Goal: Share content: Share content

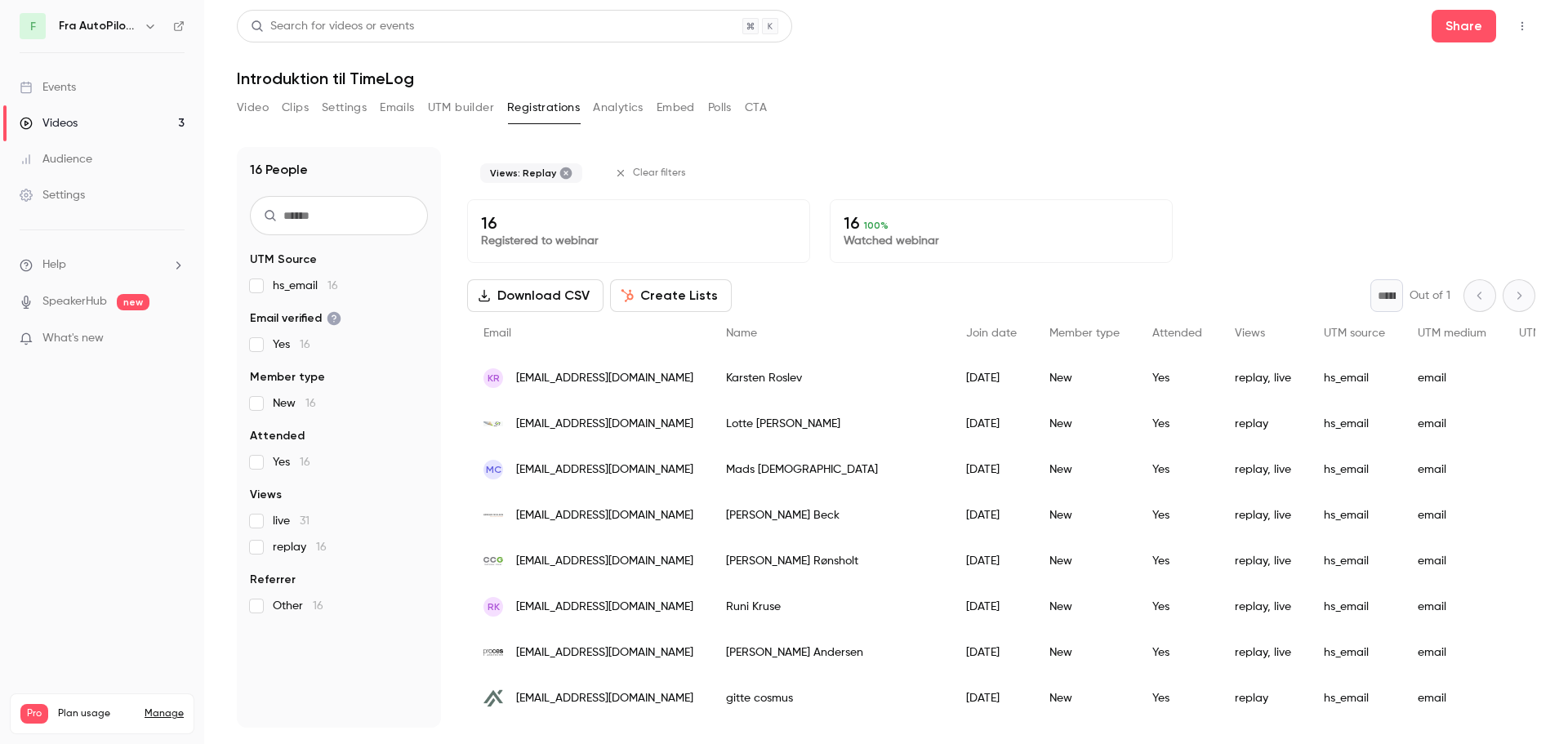
click at [682, 107] on button "Embed" at bounding box center [676, 107] width 39 height 26
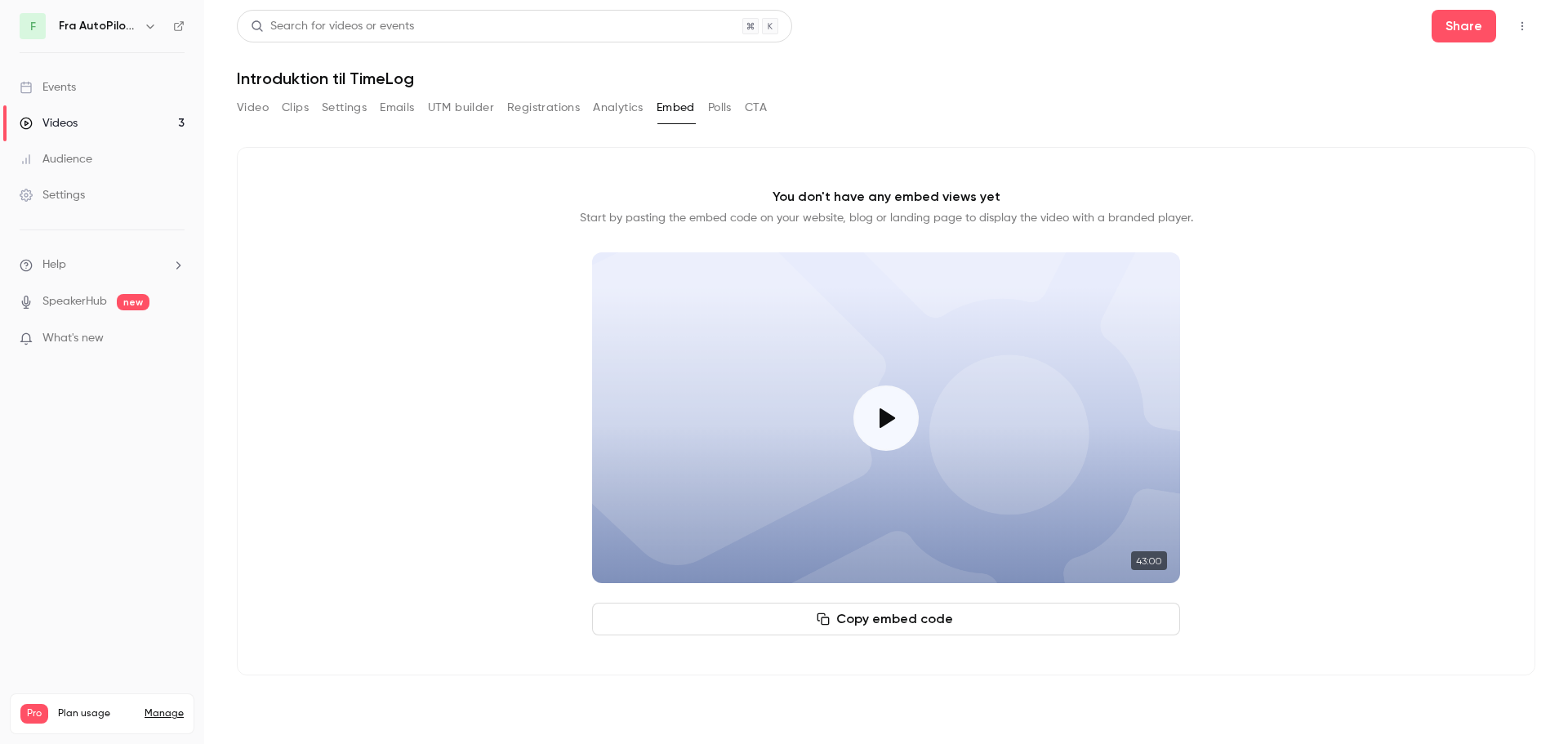
click at [259, 104] on button "Video" at bounding box center [252, 107] width 32 height 26
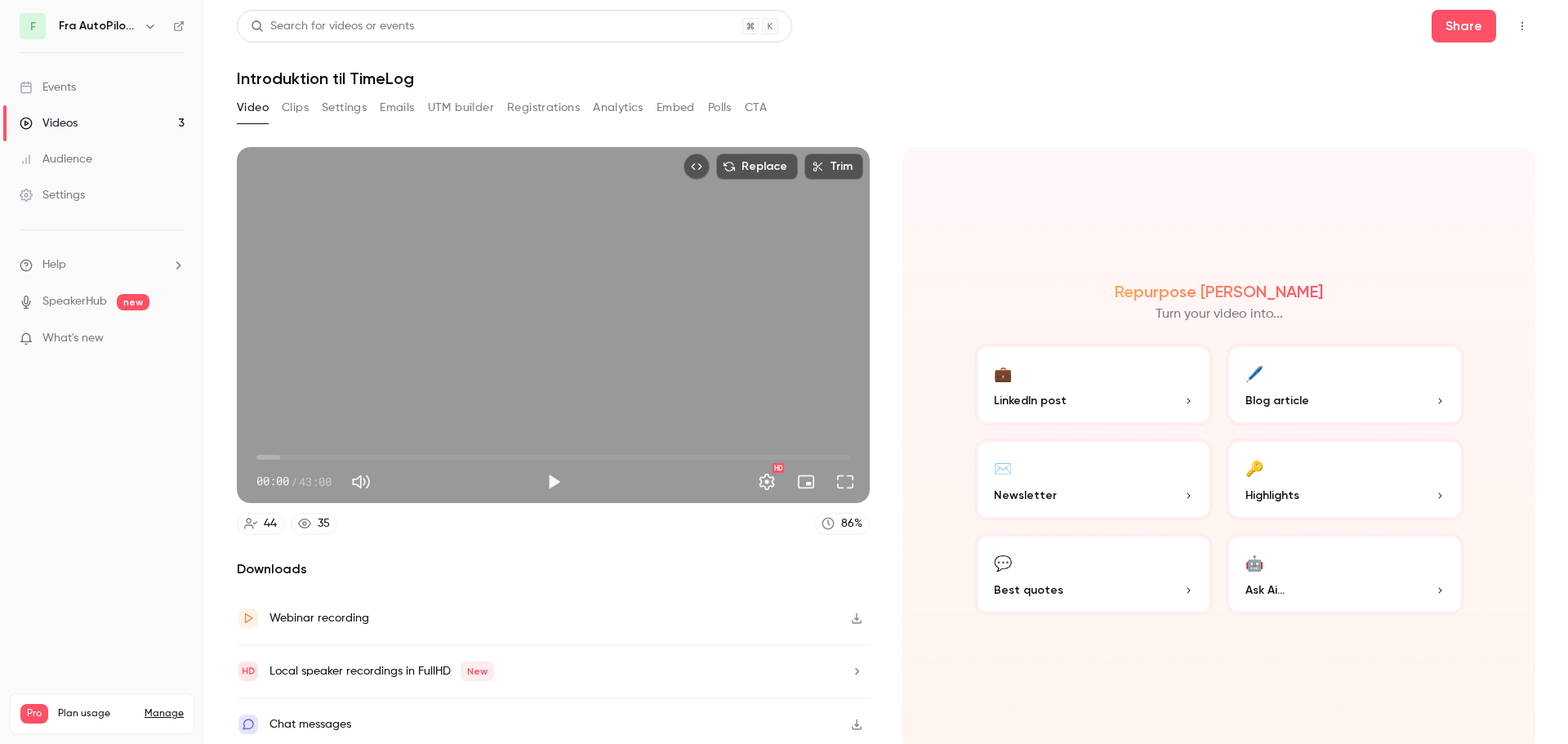
scroll to position [3, 0]
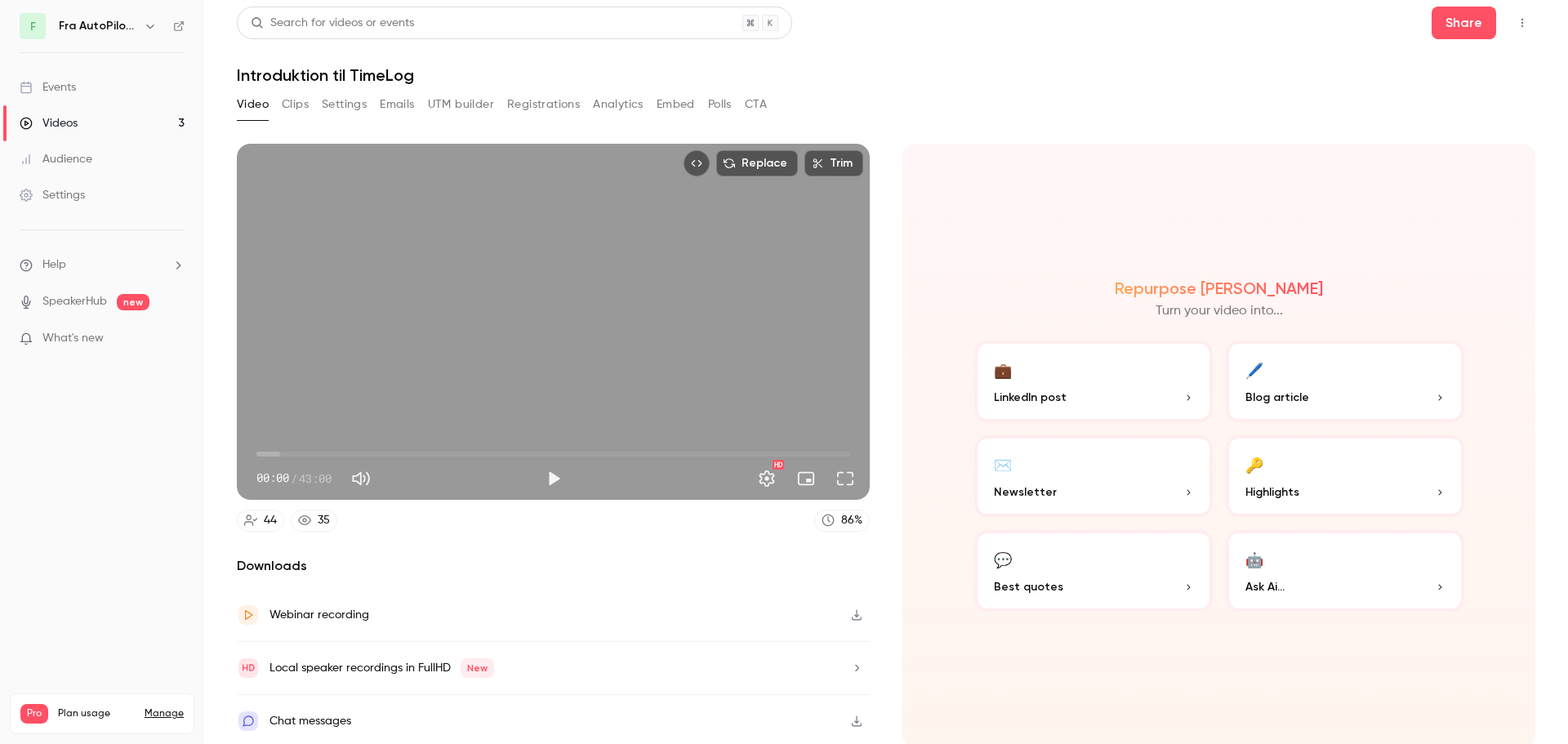
click at [309, 102] on div "Video Clips Settings Emails UTM builder Registrations Analytics Embed Polls CTA" at bounding box center [502, 104] width 530 height 26
click at [295, 102] on button "Clips" at bounding box center [295, 104] width 27 height 26
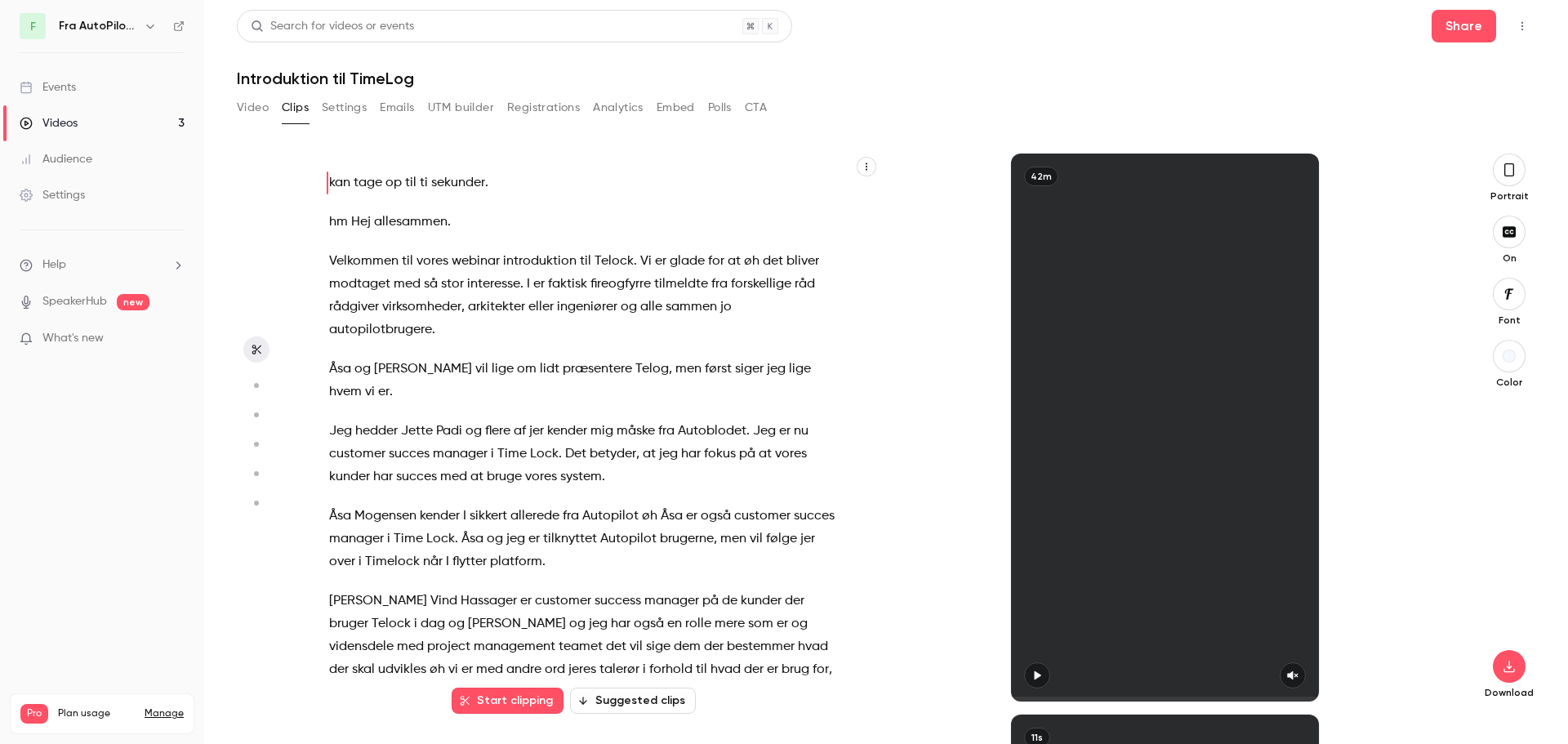
click at [350, 101] on button "Settings" at bounding box center [344, 107] width 44 height 26
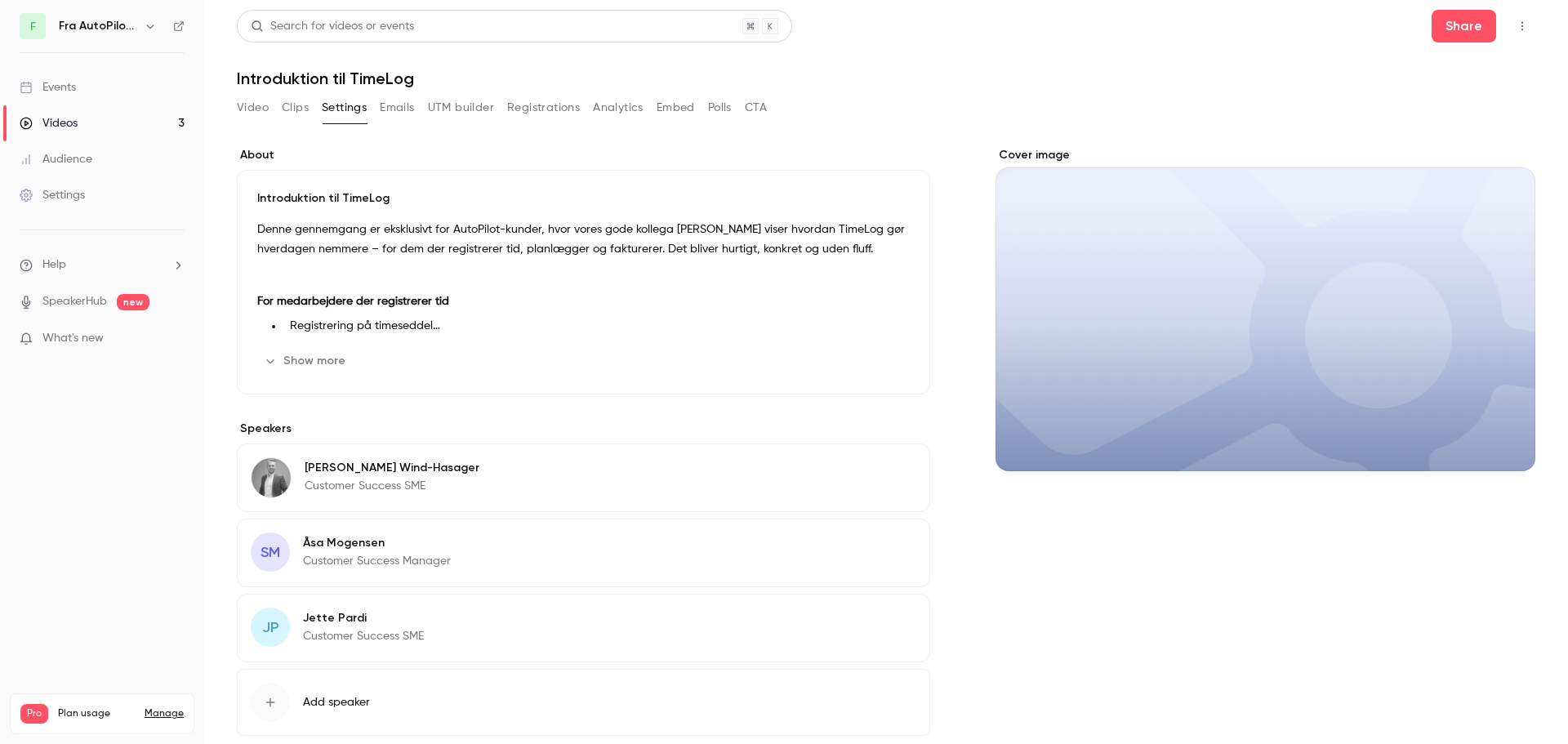
click at [398, 104] on button "Emails" at bounding box center [396, 107] width 34 height 26
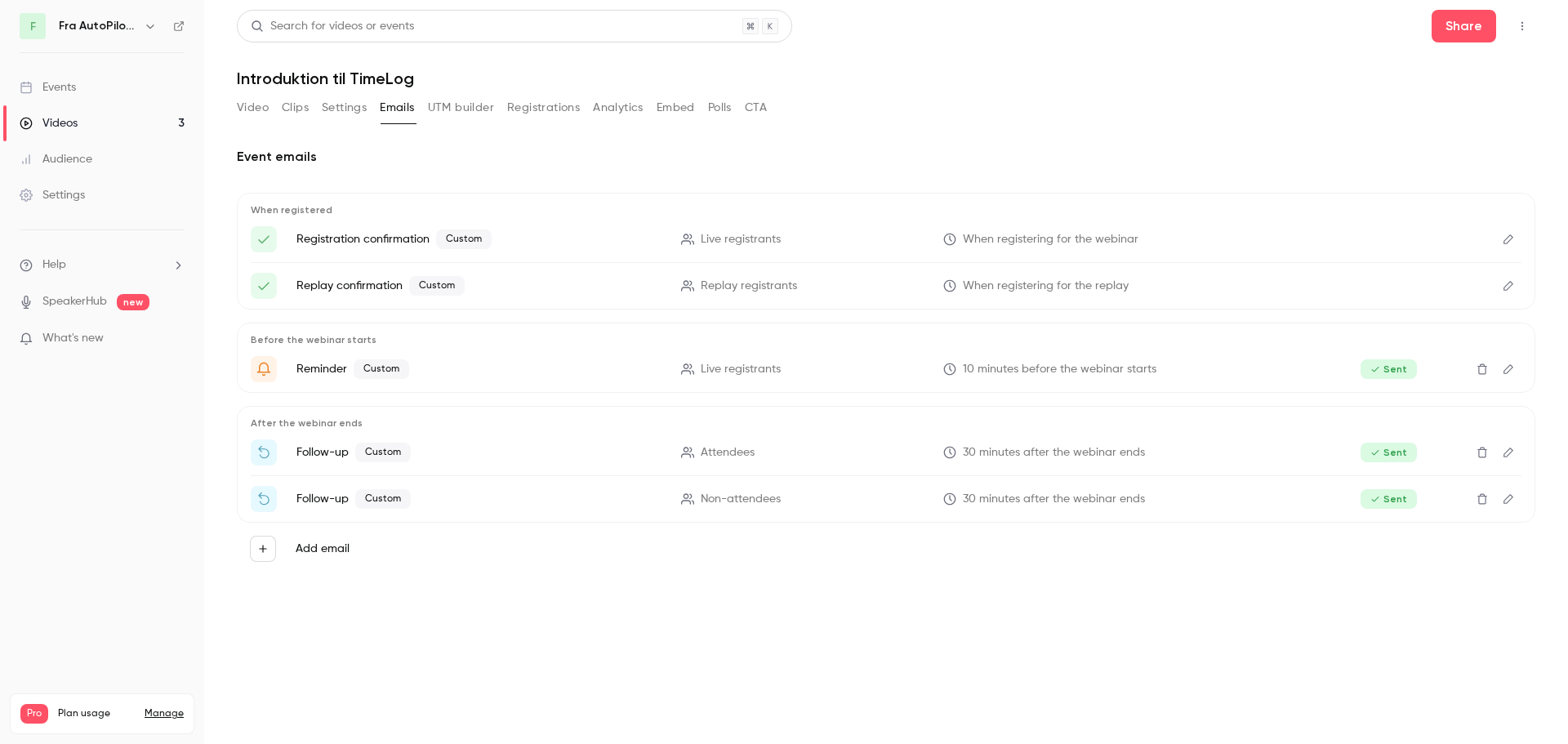
click at [457, 107] on button "UTM builder" at bounding box center [461, 107] width 66 height 26
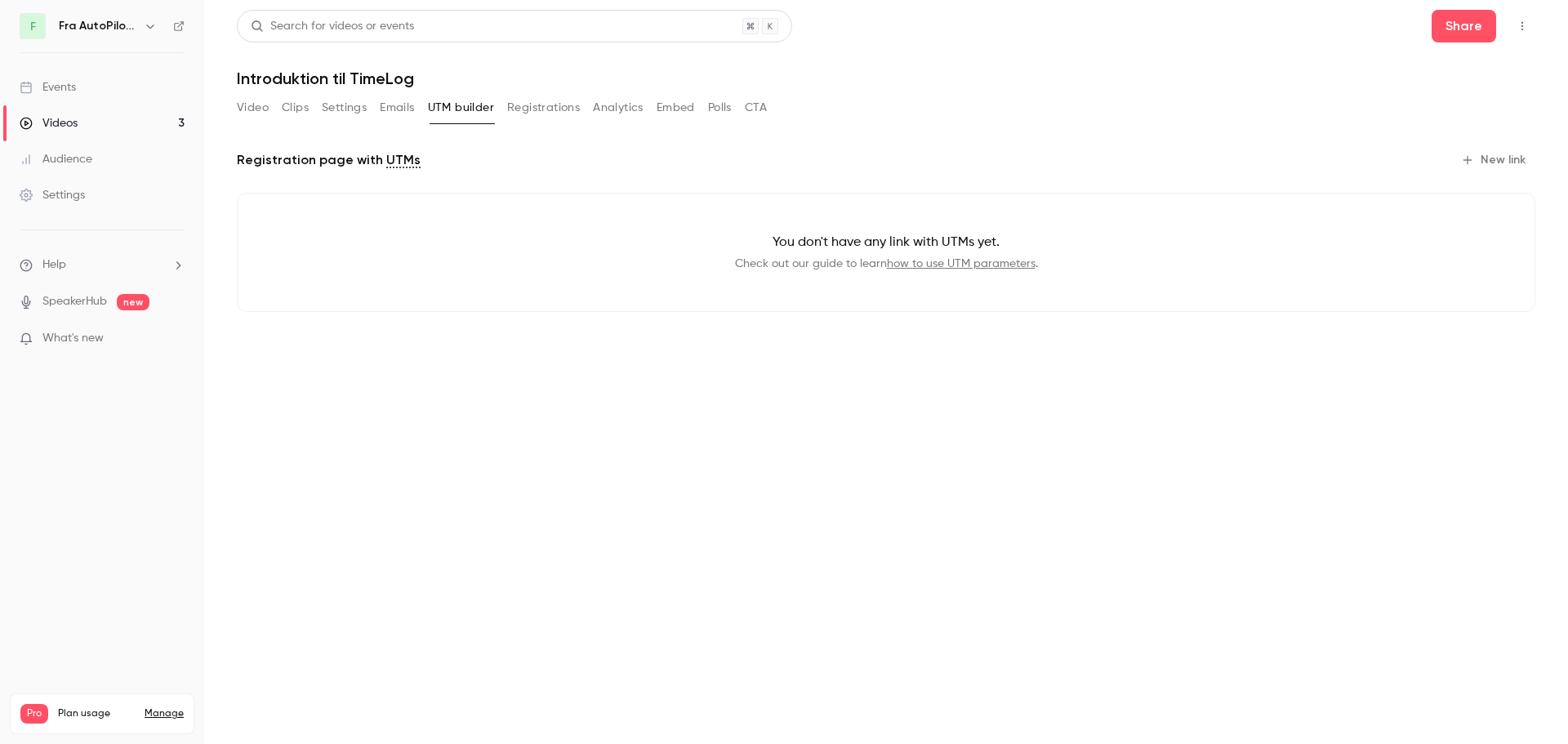
click at [256, 103] on button "Video" at bounding box center [252, 107] width 32 height 26
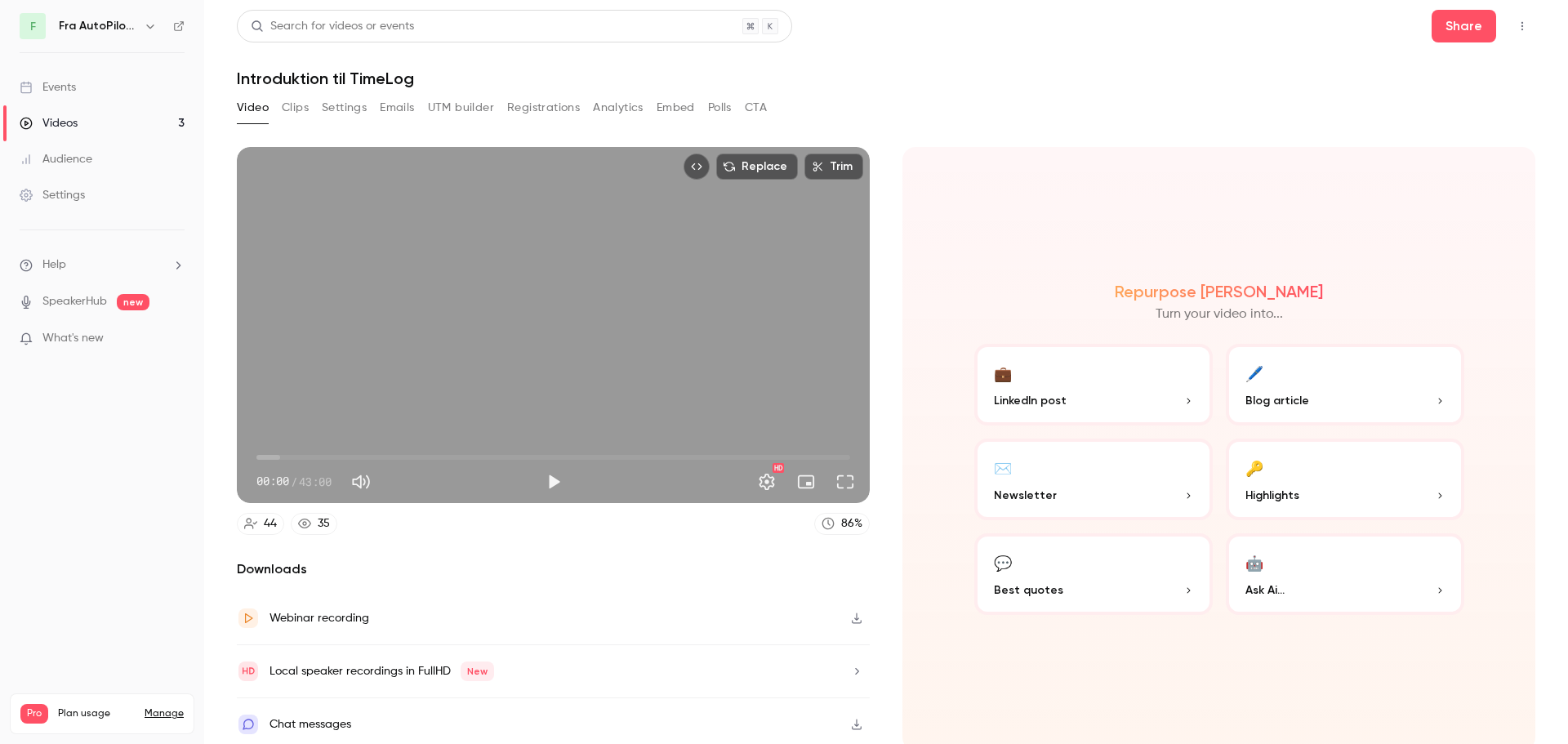
click at [1448, 26] on button "Share" at bounding box center [1464, 26] width 65 height 33
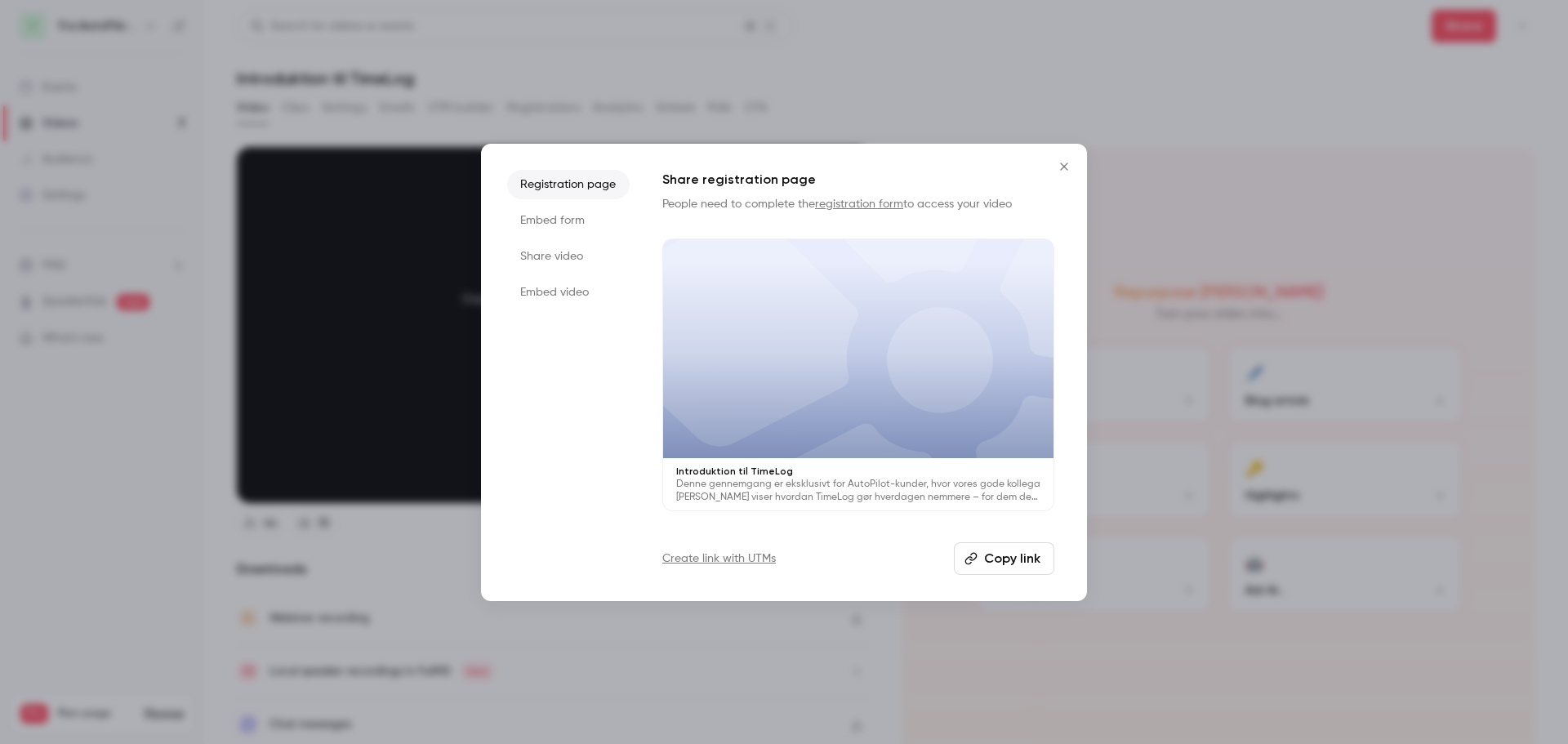
click at [545, 257] on li "Share video" at bounding box center [568, 256] width 123 height 29
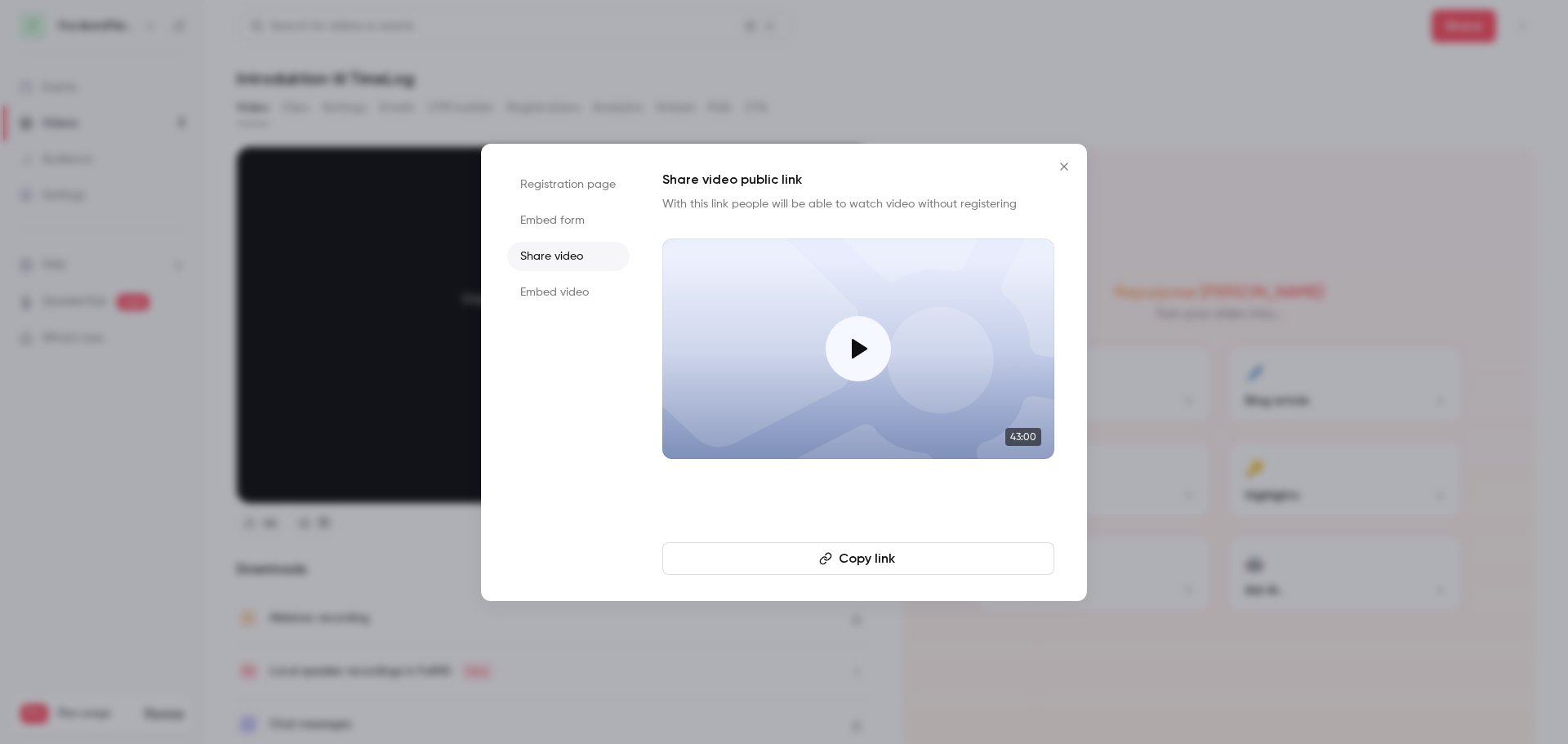
click at [884, 563] on button "Copy link" at bounding box center [857, 558] width 392 height 33
click at [1068, 162] on icon "Close" at bounding box center [1063, 167] width 19 height 14
